Goal: Obtain resource: Download file/media

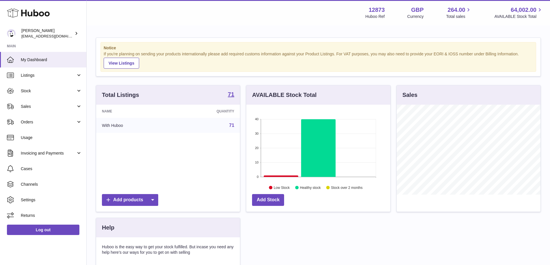
scroll to position [90, 144]
click at [41, 103] on link "Sales" at bounding box center [43, 107] width 86 height 16
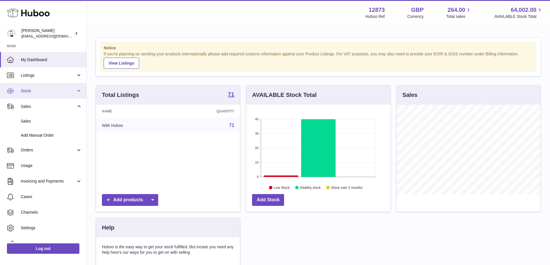
click at [46, 92] on span "Stock" at bounding box center [48, 90] width 55 height 5
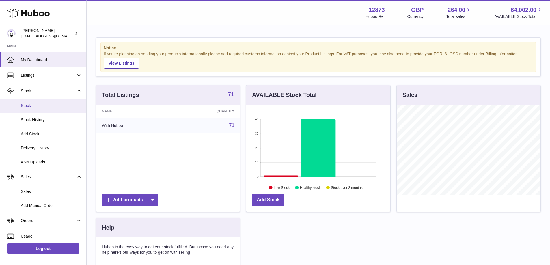
click at [40, 106] on span "Stock" at bounding box center [51, 105] width 61 height 5
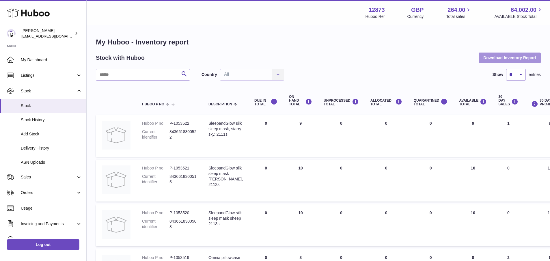
click at [483, 61] on button "Download Inventory Report" at bounding box center [510, 58] width 62 height 10
